Goal: Task Accomplishment & Management: Complete application form

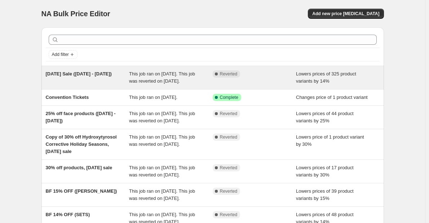
click at [97, 76] on span "[DATE] Sale ([DATE] - [DATE])" at bounding box center [79, 73] width 66 height 5
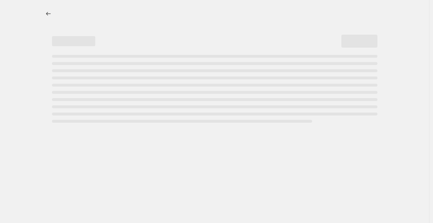
select select "percentage"
select select "collection"
select select "not_equal"
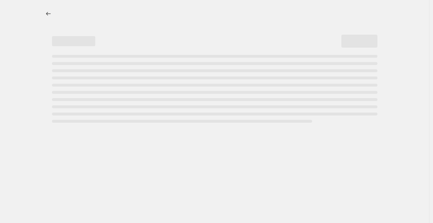
select select "not_equal"
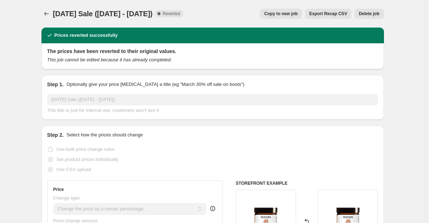
click at [340, 16] on span "Export Recap CSV" at bounding box center [328, 14] width 38 height 6
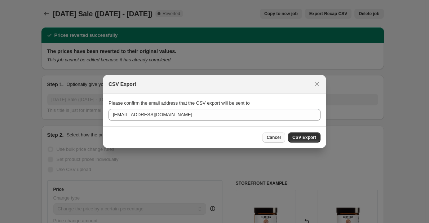
click at [275, 140] on span "Cancel" at bounding box center [274, 138] width 14 height 6
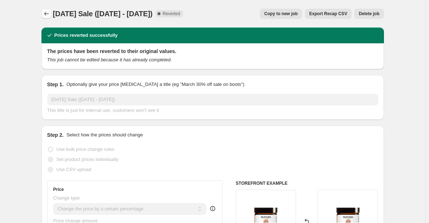
click at [49, 14] on icon "Price change jobs" at bounding box center [46, 13] width 7 height 7
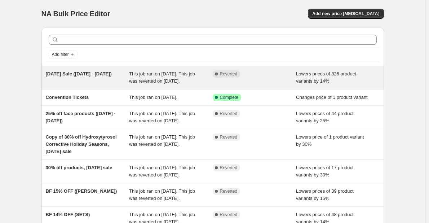
click at [84, 74] on span "[DATE] Sale ([DATE] - [DATE])" at bounding box center [79, 73] width 66 height 5
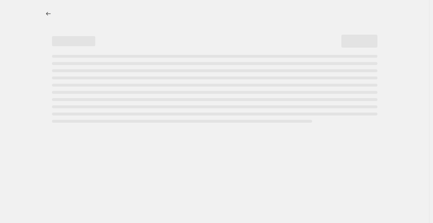
select select "percentage"
select select "collection"
select select "not_equal"
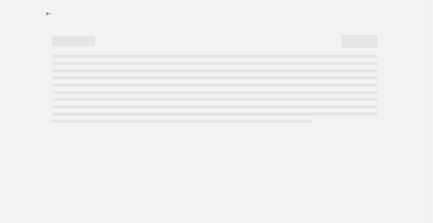
select select "not_equal"
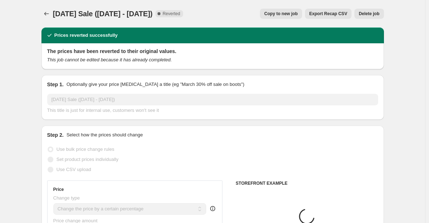
click at [287, 14] on span "Copy to new job" at bounding box center [281, 14] width 34 height 6
select select "percentage"
select select "collection"
select select "not_equal"
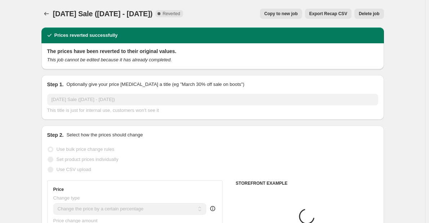
select select "not_equal"
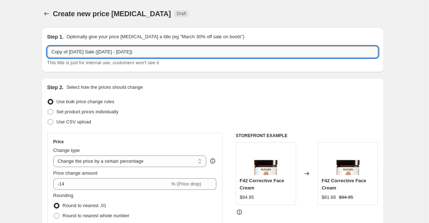
click at [86, 51] on input "Copy of Feb 14th Sale (Feb 12th - Feb 17th)" at bounding box center [212, 52] width 331 height 12
type input "[DATE] Sale"
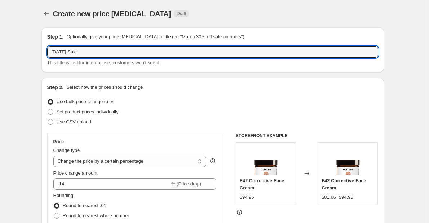
click at [203, 62] on div "This title is just for internal use, customers won't see it" at bounding box center [212, 62] width 331 height 7
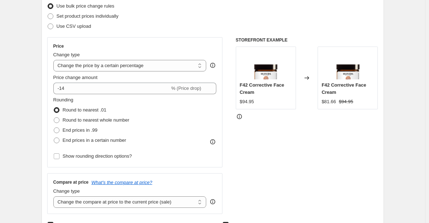
scroll to position [97, 0]
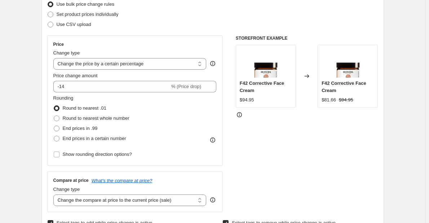
click at [107, 94] on div "Price Change type Change the price to a certain amount Change the price by a ce…" at bounding box center [134, 100] width 163 height 118
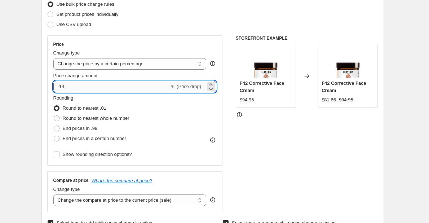
click at [106, 91] on input "-14" at bounding box center [111, 87] width 116 height 12
type input "-1"
type input "-21"
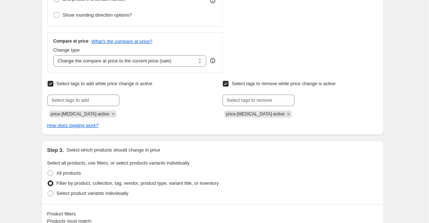
scroll to position [238, 0]
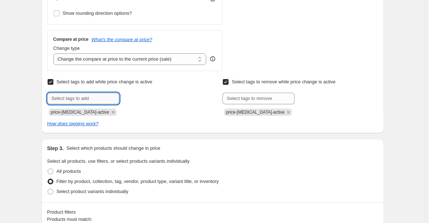
click at [83, 98] on input "text" at bounding box center [83, 99] width 72 height 12
type input "labor-day-sale"
click at [136, 100] on span "Add labor-day-sa..." at bounding box center [143, 98] width 34 height 6
click at [121, 113] on span "labor-day-sale" at bounding box center [131, 112] width 23 height 5
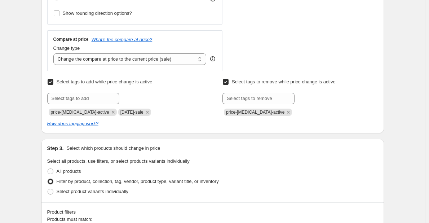
click at [120, 112] on span "labor-day-sale" at bounding box center [131, 112] width 23 height 5
drag, startPoint x: 114, startPoint y: 112, endPoint x: 136, endPoint y: 112, distance: 22.4
click at [136, 112] on span "labor-day-sale" at bounding box center [131, 112] width 23 height 5
copy span "labor-day-sale"
click at [257, 95] on input "text" at bounding box center [259, 99] width 72 height 12
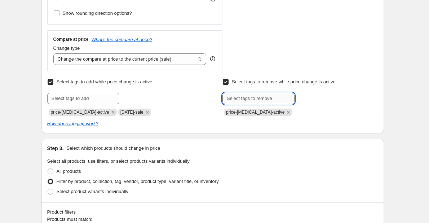
paste input "labor-day-sale"
type input "labor-day-sale"
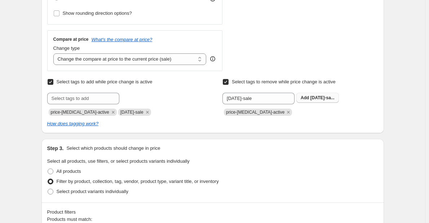
click at [324, 100] on span "labor-day-sa..." at bounding box center [323, 97] width 24 height 5
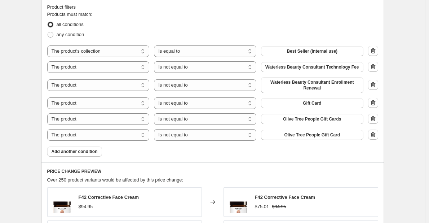
scroll to position [462, 0]
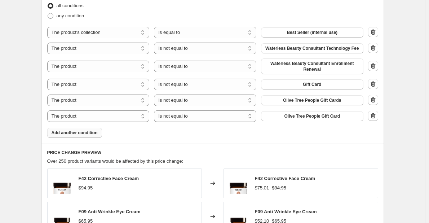
click at [76, 135] on span "Add another condition" at bounding box center [75, 133] width 46 height 6
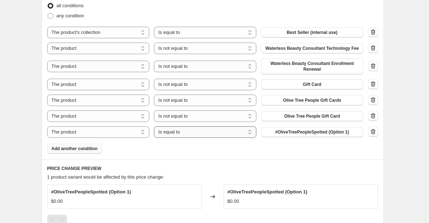
click at [190, 132] on select "Is equal to Is not equal to" at bounding box center [205, 132] width 102 height 12
select select "not_equal"
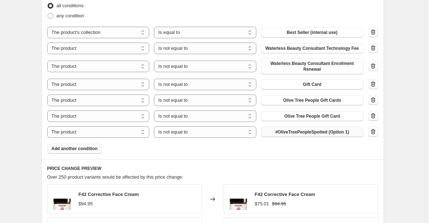
click at [282, 133] on span "#OliveTreePeopleSpotted (Option 1)" at bounding box center [312, 132] width 74 height 6
click at [293, 33] on span "Best Seller (internal use)" at bounding box center [312, 33] width 51 height 6
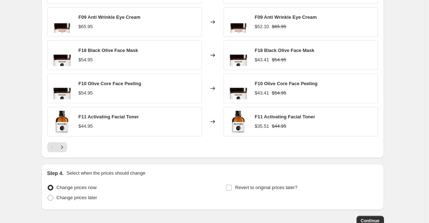
scroll to position [673, 0]
click at [67, 147] on button "Next" at bounding box center [62, 147] width 10 height 10
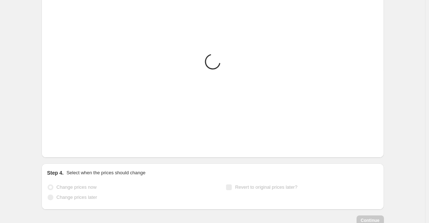
click at [60, 199] on span "Change prices later" at bounding box center [77, 196] width 41 height 5
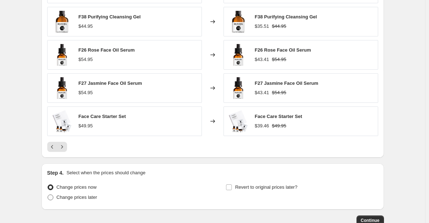
click at [60, 201] on span "Change prices later" at bounding box center [77, 197] width 41 height 7
click at [48, 195] on input "Change prices later" at bounding box center [48, 194] width 0 height 0
radio input "true"
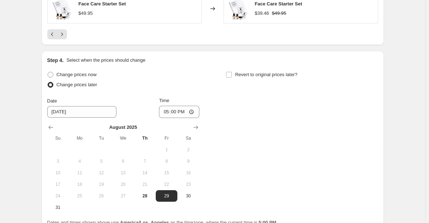
scroll to position [788, 0]
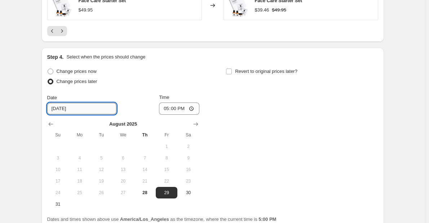
click at [81, 112] on input "8/29/2025" at bounding box center [81, 109] width 69 height 12
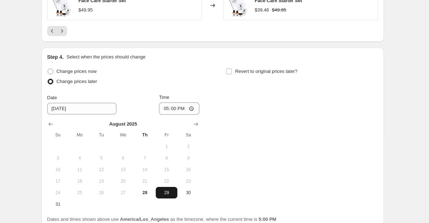
click at [174, 196] on button "29" at bounding box center [167, 193] width 22 height 12
click at [193, 110] on input "17:00" at bounding box center [179, 108] width 40 height 12
type input "00:00"
click at [270, 120] on div "Change prices now Change prices later Date 8/29/2025 Time 00:00 August 2025 Su …" at bounding box center [212, 138] width 331 height 144
click at [236, 71] on label "Revert to original prices later?" at bounding box center [262, 71] width 72 height 10
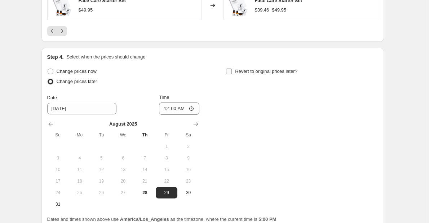
click at [232, 71] on input "Revert to original prices later?" at bounding box center [229, 72] width 6 height 6
checkbox input "true"
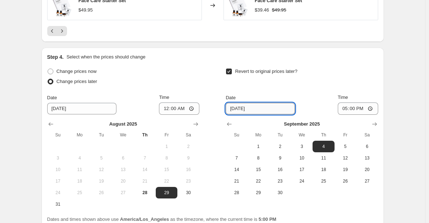
click at [256, 108] on input "9/4/2025" at bounding box center [260, 109] width 69 height 12
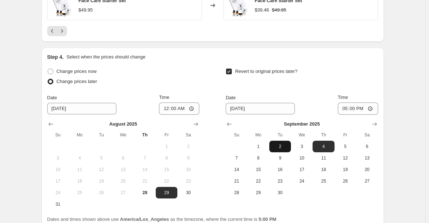
click at [275, 148] on span "2" at bounding box center [280, 147] width 16 height 6
type input "9/2/2025"
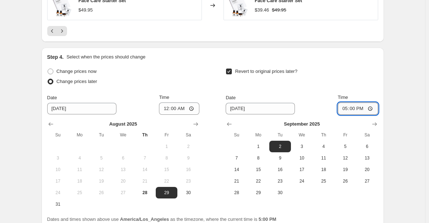
click at [373, 109] on input "17:00" at bounding box center [358, 108] width 40 height 12
type input "00:00"
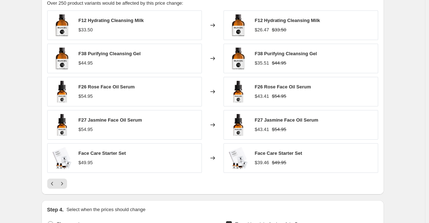
scroll to position [632, 0]
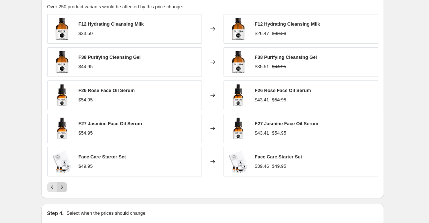
click at [63, 188] on icon "Next" at bounding box center [62, 186] width 2 height 3
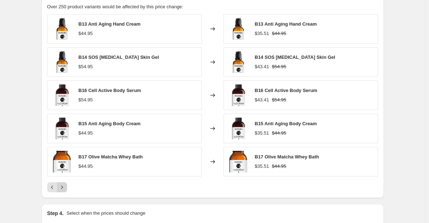
click at [63, 188] on icon "Next" at bounding box center [62, 186] width 2 height 3
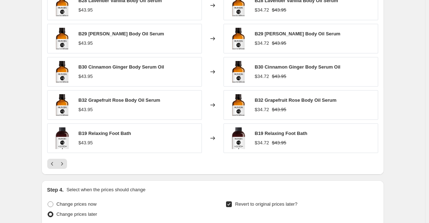
scroll to position [656, 0]
click at [65, 162] on icon "Next" at bounding box center [61, 163] width 7 height 7
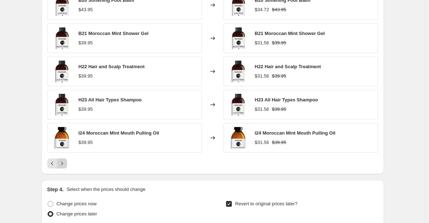
click at [65, 162] on icon "Next" at bounding box center [61, 163] width 7 height 7
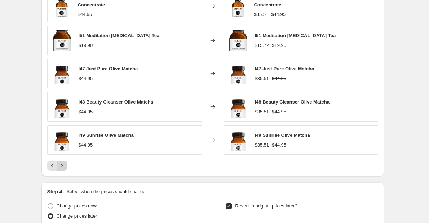
click at [65, 162] on icon "Next" at bounding box center [61, 165] width 7 height 7
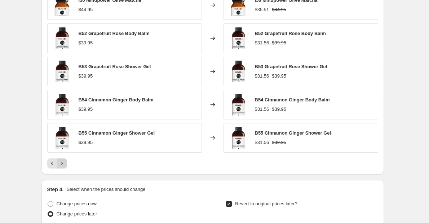
click at [65, 162] on icon "Next" at bounding box center [61, 163] width 7 height 7
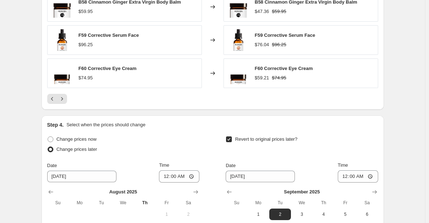
scroll to position [721, 0]
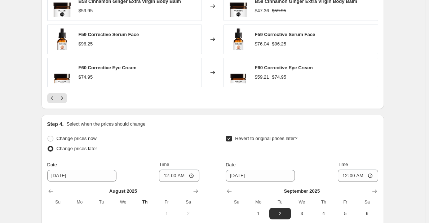
click at [260, 78] on div "$59.21" at bounding box center [262, 77] width 14 height 7
copy div "59.21"
click at [281, 79] on strike "$74.95" at bounding box center [279, 77] width 14 height 7
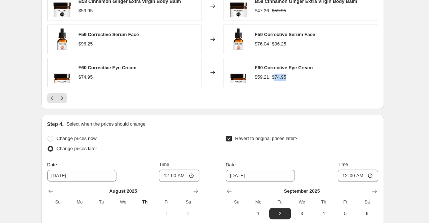
copy strike "74.95"
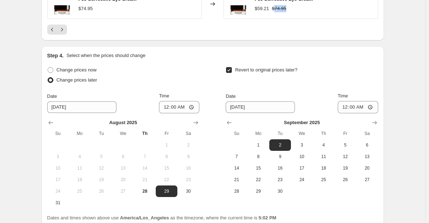
scroll to position [854, 0]
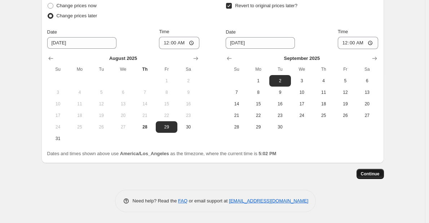
click at [369, 172] on span "Continue" at bounding box center [370, 174] width 19 height 6
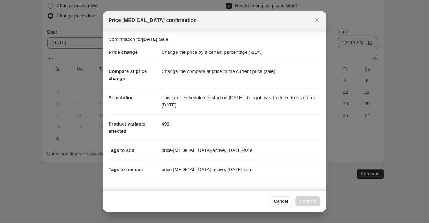
scroll to position [157, 0]
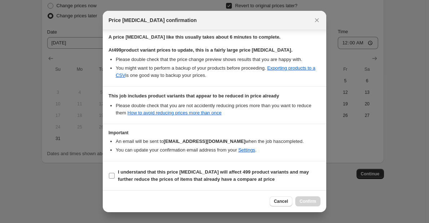
click at [198, 180] on b "I understand that this price change job will affect 499 product variants and ma…" at bounding box center [213, 175] width 191 height 13
click at [115, 179] on input "I understand that this price change job will affect 499 product variants and ma…" at bounding box center [112, 176] width 6 height 6
checkbox input "true"
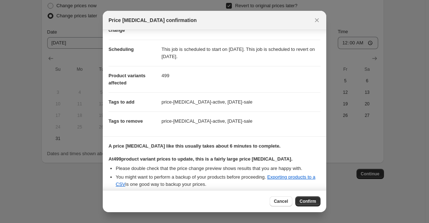
scroll to position [0, 0]
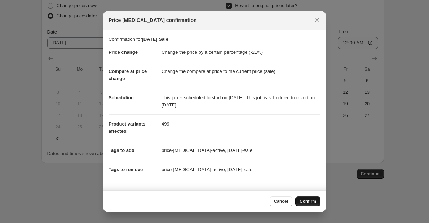
click at [316, 202] on span "Confirm" at bounding box center [308, 201] width 17 height 6
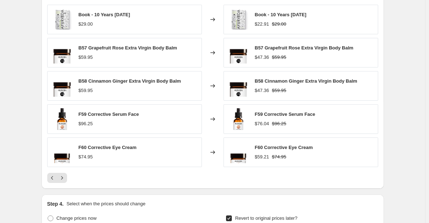
scroll to position [685, 0]
click at [66, 180] on icon "Next" at bounding box center [61, 178] width 7 height 7
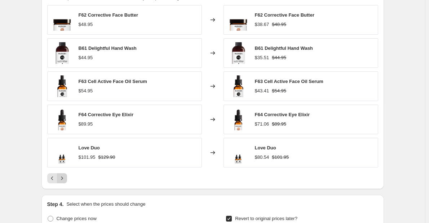
click at [66, 180] on icon "Next" at bounding box center [61, 178] width 7 height 7
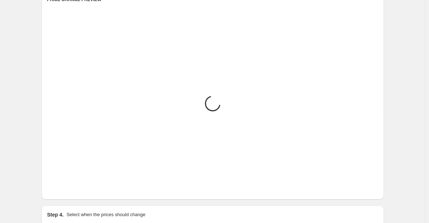
scroll to position [674, 0]
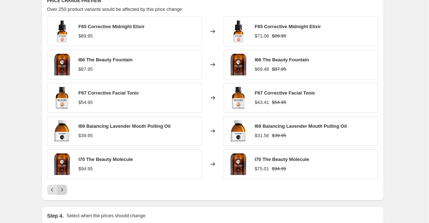
click at [66, 190] on icon "Next" at bounding box center [61, 189] width 7 height 7
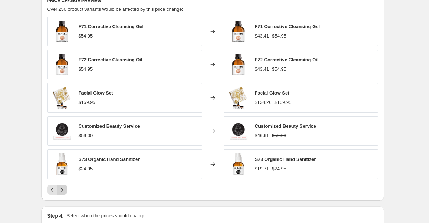
click at [66, 190] on icon "Next" at bounding box center [61, 189] width 7 height 7
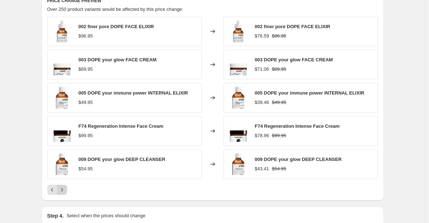
click at [66, 190] on icon "Next" at bounding box center [61, 189] width 7 height 7
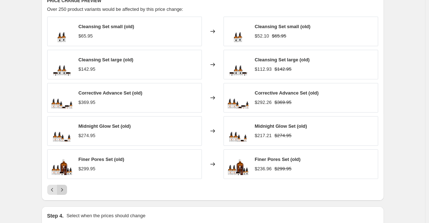
click at [66, 190] on icon "Next" at bounding box center [61, 189] width 7 height 7
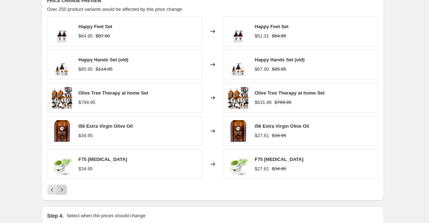
click at [66, 190] on icon "Next" at bounding box center [61, 189] width 7 height 7
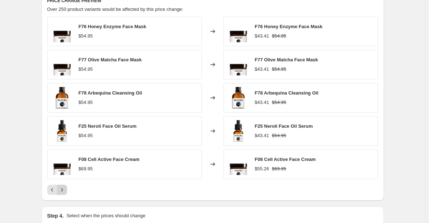
click at [66, 190] on icon "Next" at bounding box center [61, 189] width 7 height 7
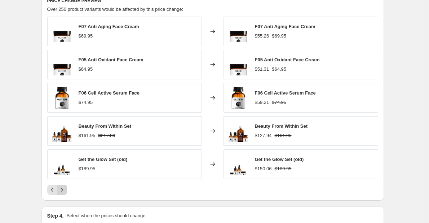
click at [66, 190] on icon "Next" at bounding box center [61, 189] width 7 height 7
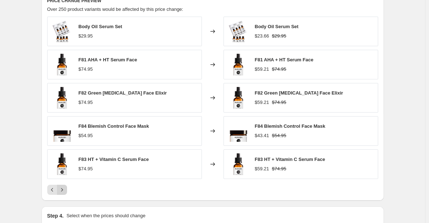
click at [66, 190] on icon "Next" at bounding box center [61, 189] width 7 height 7
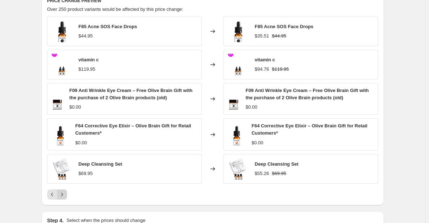
click at [66, 190] on button "Next" at bounding box center [62, 194] width 10 height 10
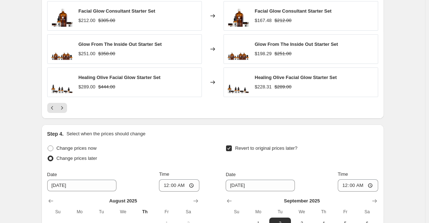
scroll to position [754, 0]
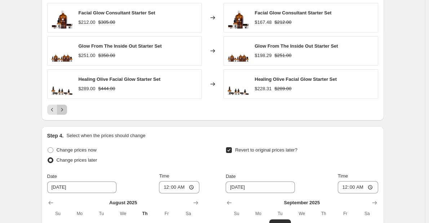
click at [65, 109] on icon "Next" at bounding box center [61, 109] width 7 height 7
